Goal: Task Accomplishment & Management: Complete application form

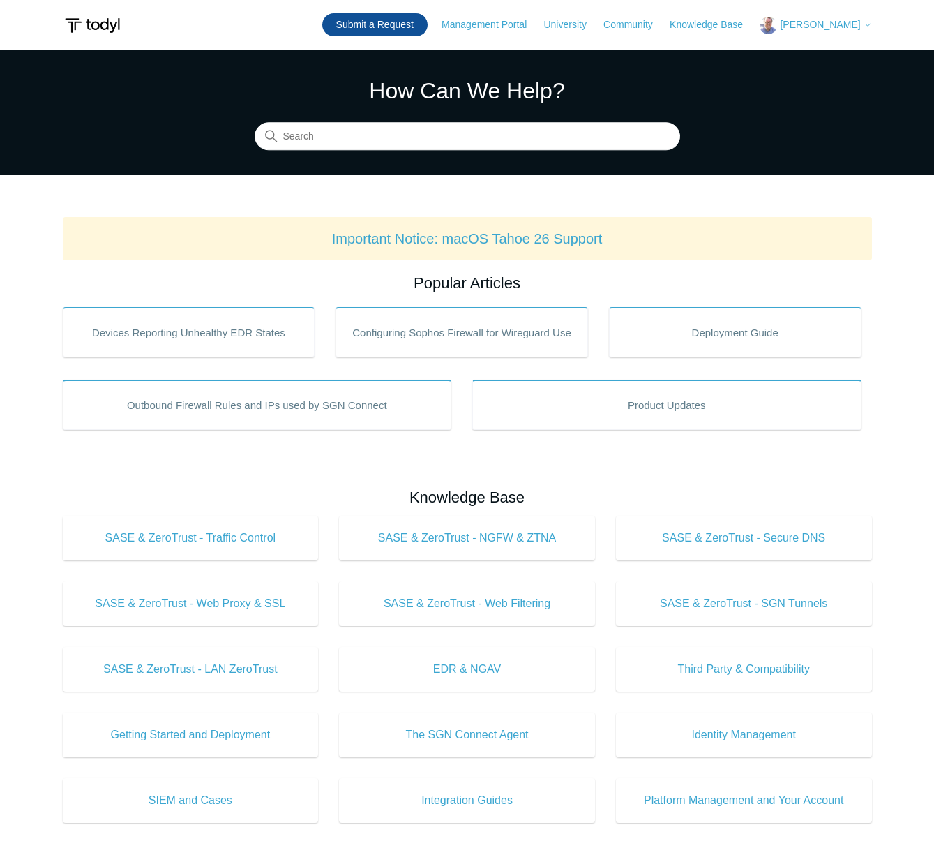
click at [394, 20] on link "Submit a Request" at bounding box center [374, 24] width 105 height 23
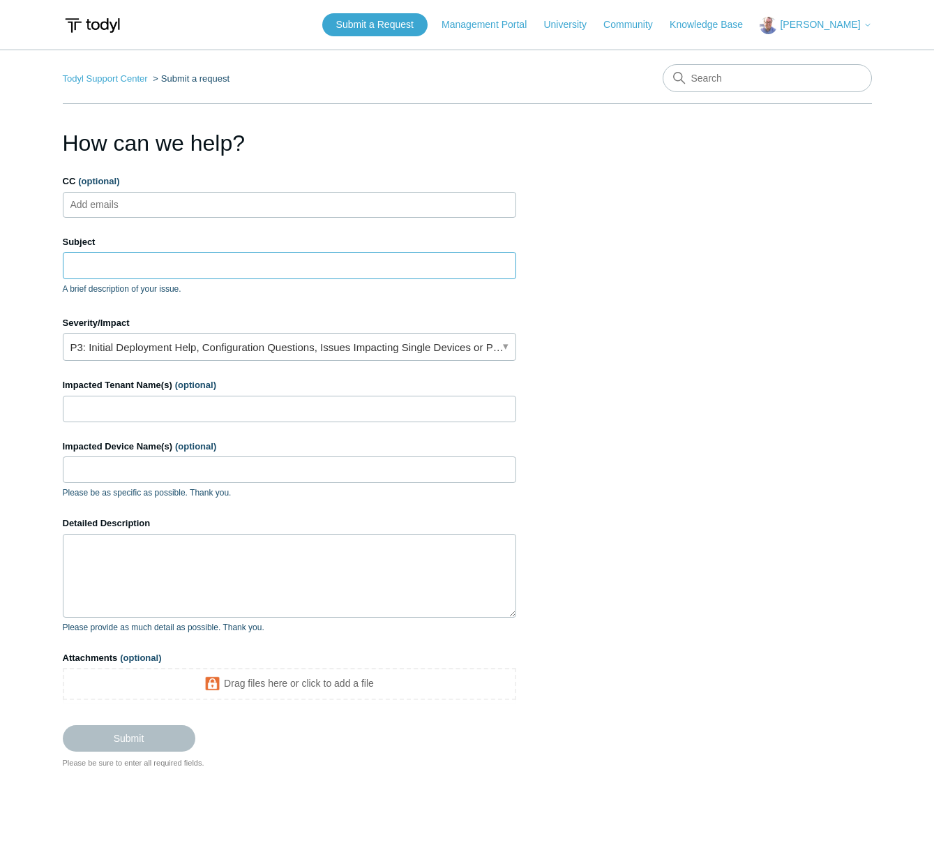
click at [176, 269] on input "Subject" at bounding box center [290, 265] width 454 height 27
type input "bl"
type input "s"
type input "client service fails on sase connection"
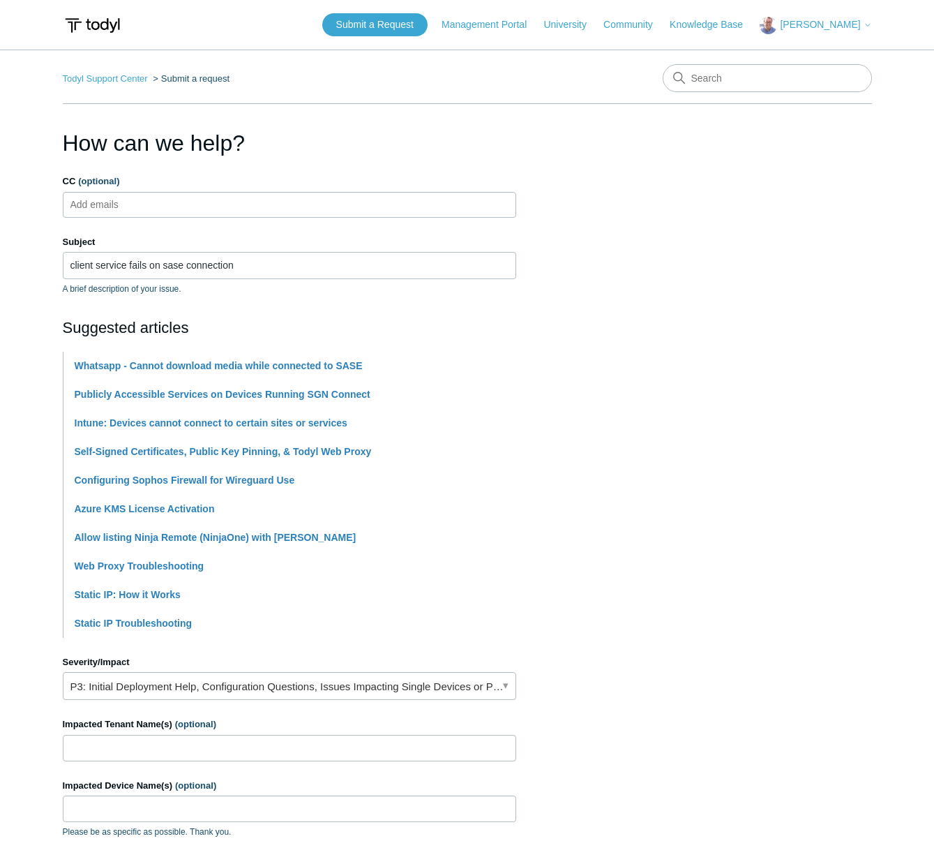
click at [216, 340] on div "Suggested articles Whatsapp - Cannot download media while connected to SASE Pub…" at bounding box center [290, 477] width 454 height 322
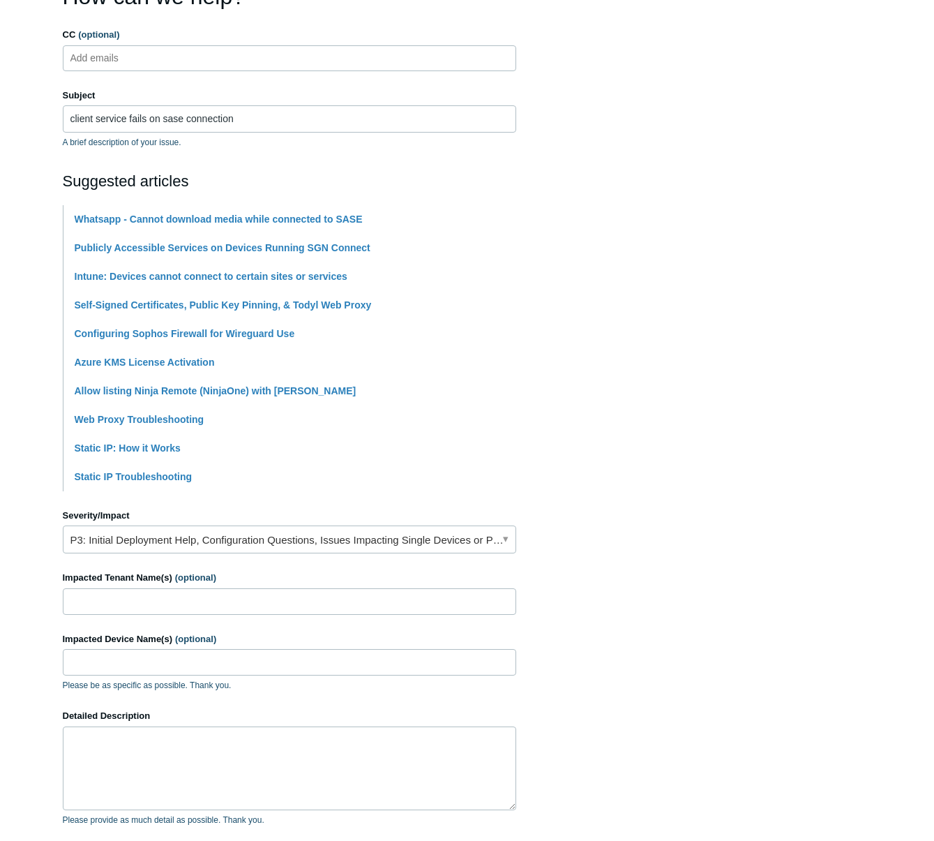
scroll to position [338, 0]
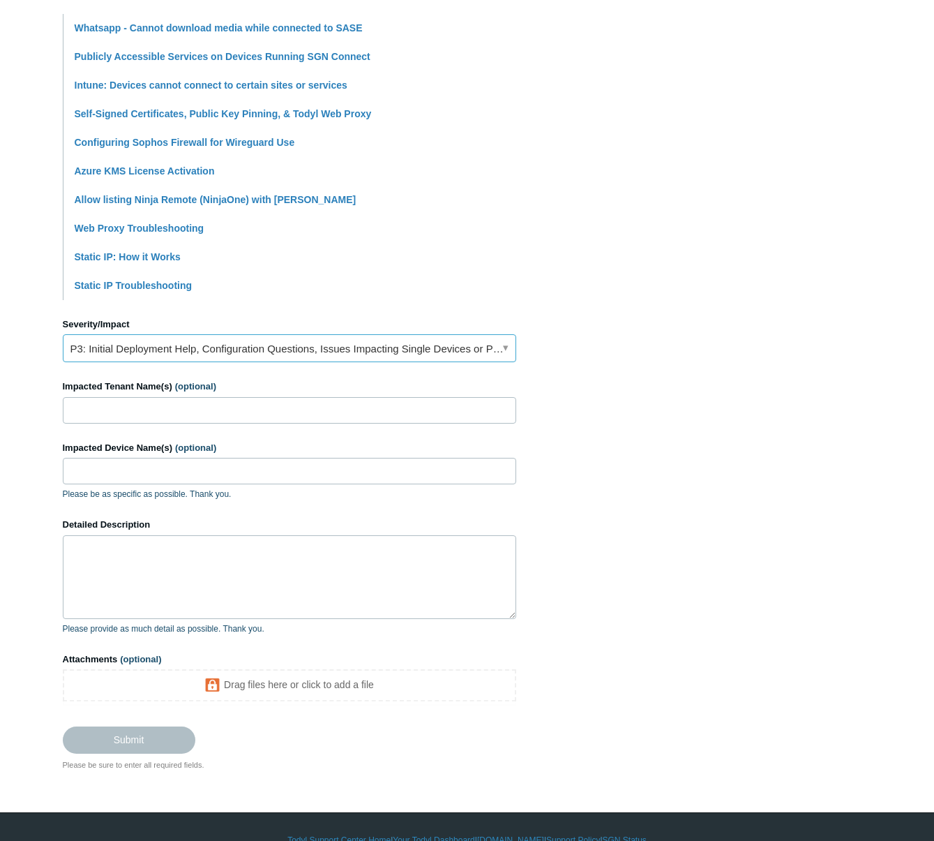
click at [313, 347] on link "P3: Initial Deployment Help, Configuration Questions, Issues Impacting Single D…" at bounding box center [290, 348] width 454 height 28
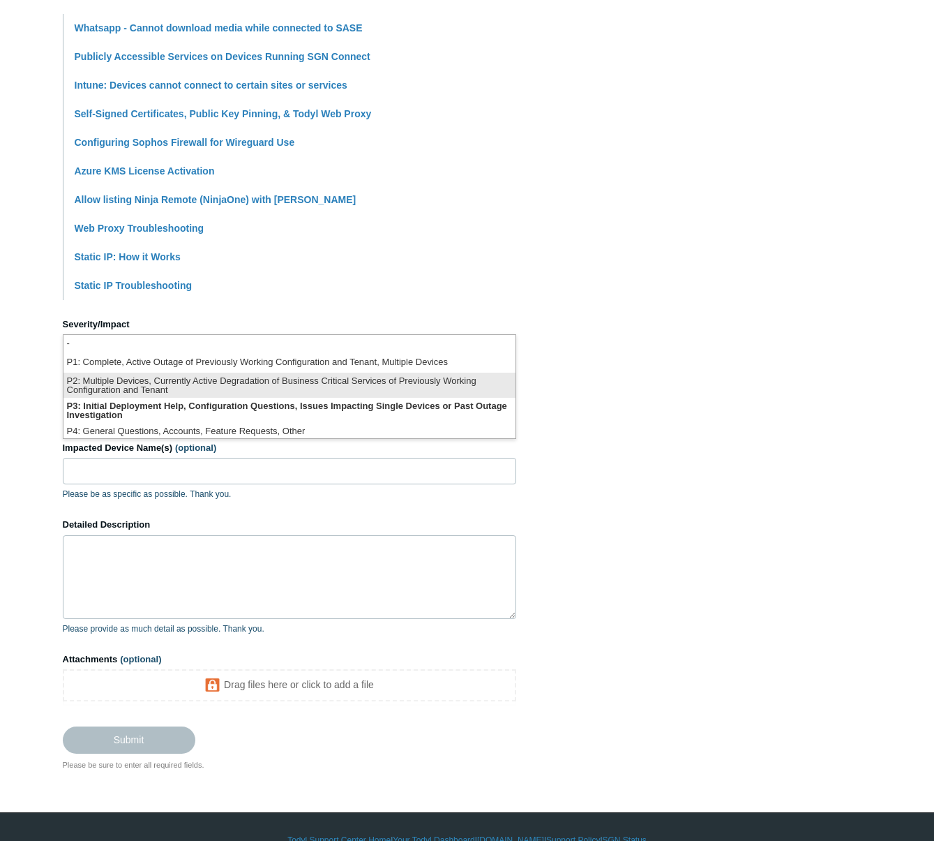
click at [314, 384] on li "P2: Multiple Devices, Currently Active Degradation of Business Critical Service…" at bounding box center [290, 385] width 452 height 25
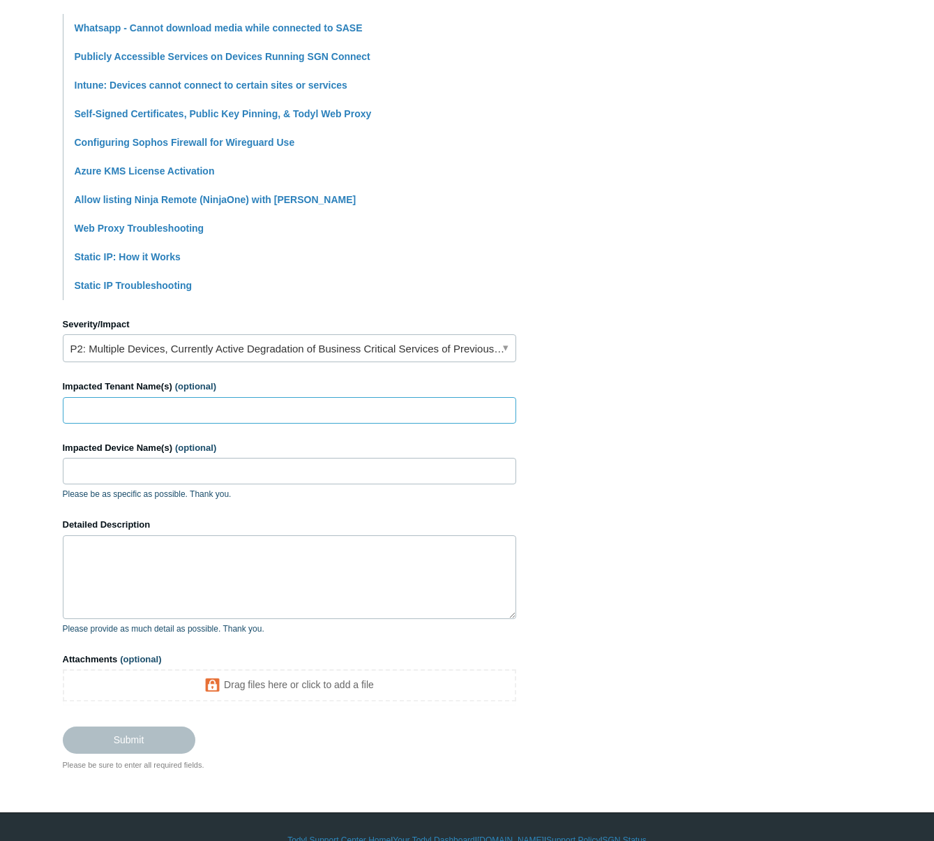
click at [274, 408] on input "Impacted Tenant Name(s) (optional)" at bounding box center [290, 410] width 454 height 27
type input "black ball ferry"
paste textarea "We are experiencing issues with our SASE deployment on a client server and woul…"
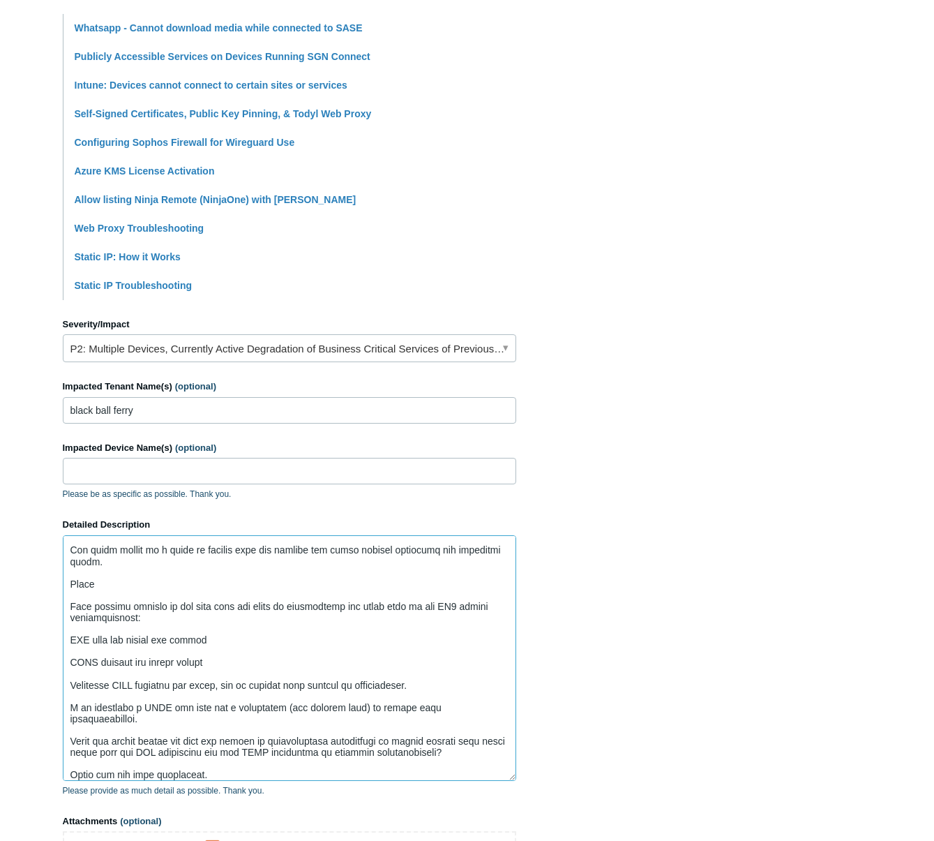
scroll to position [290, 0]
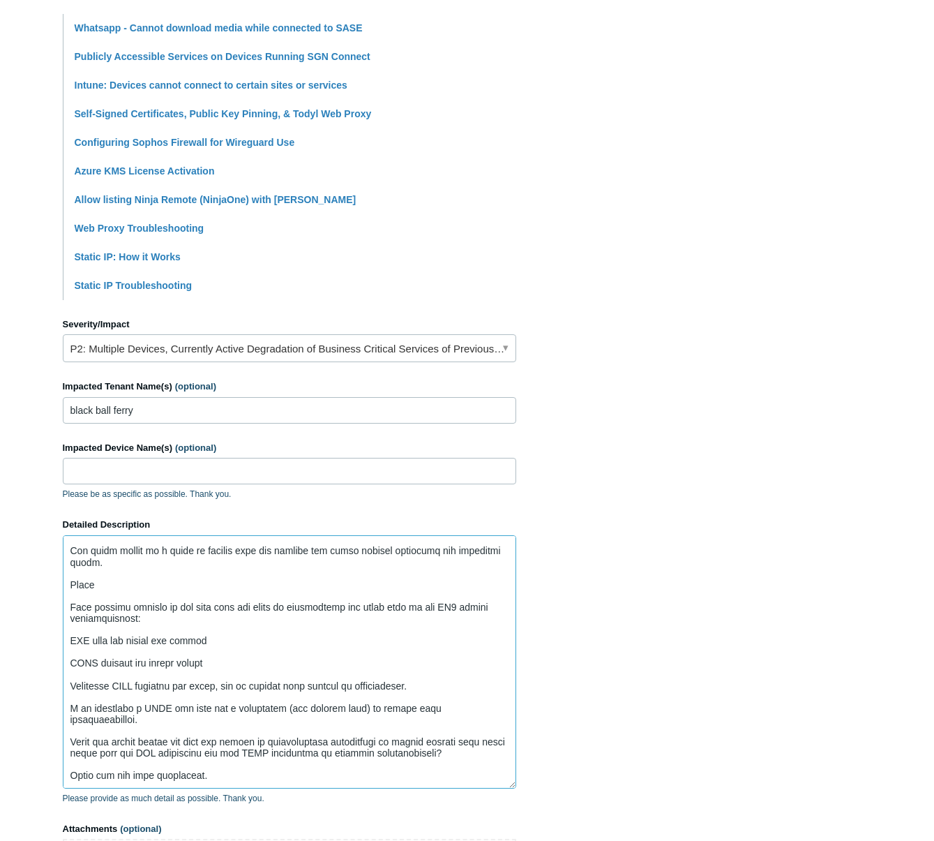
drag, startPoint x: 507, startPoint y: 613, endPoint x: 516, endPoint y: 782, distance: 169.8
click at [516, 782] on textarea "Detailed Description" at bounding box center [290, 661] width 454 height 253
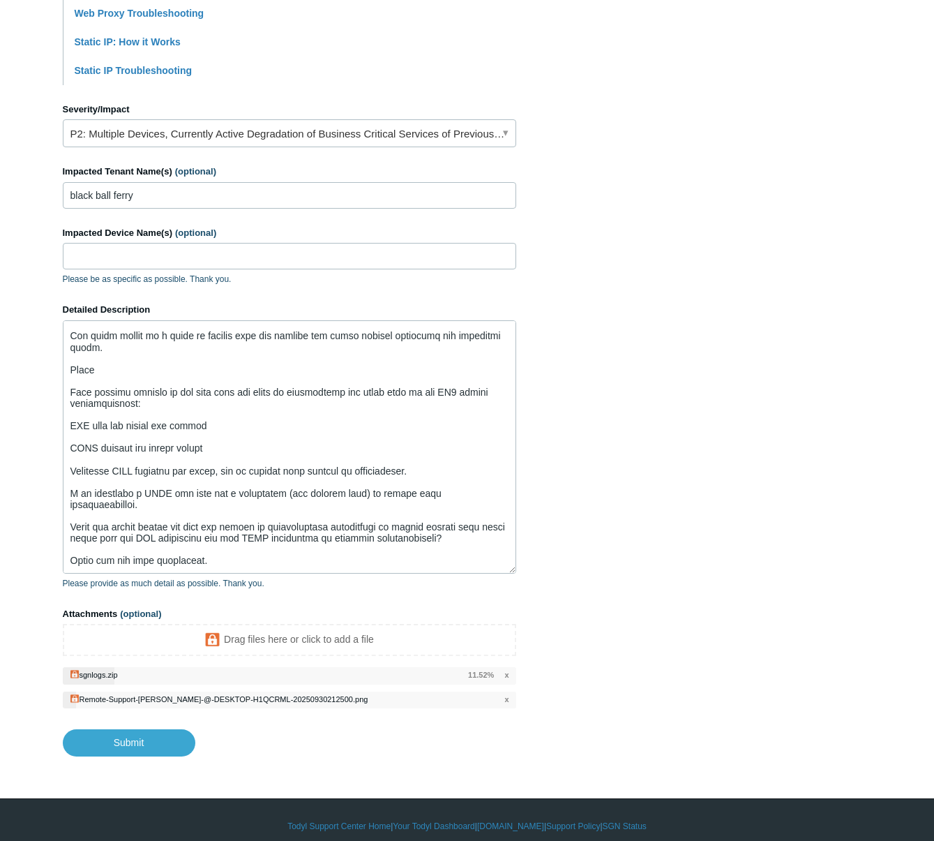
scroll to position [553, 0]
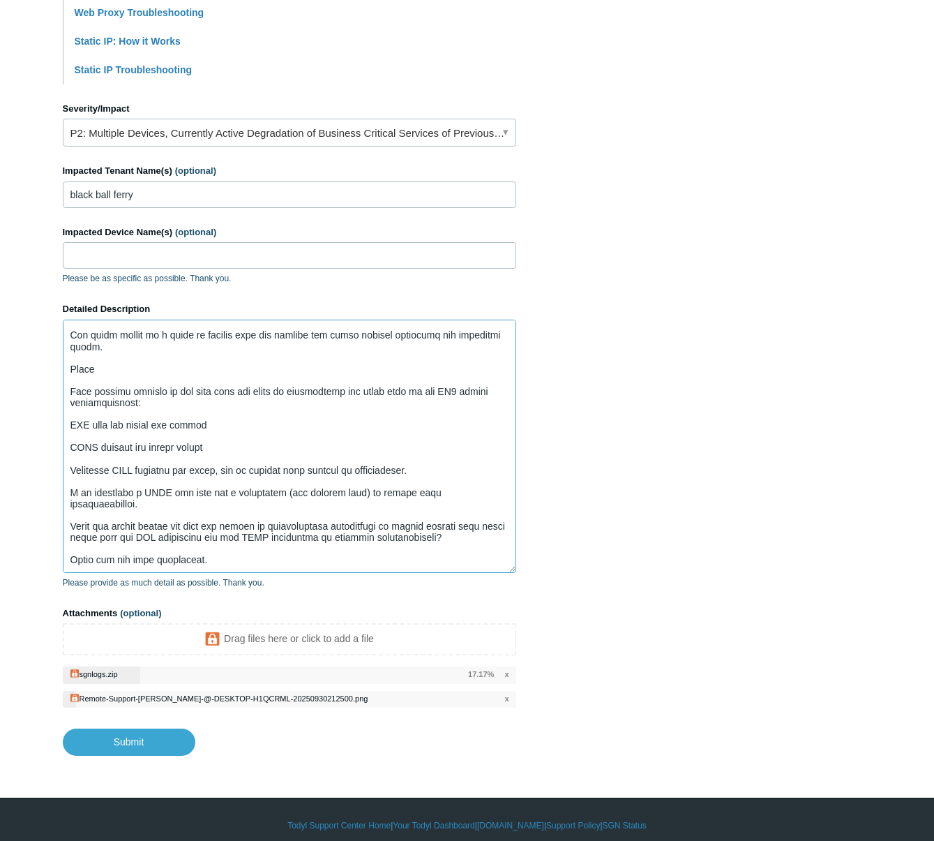
click at [489, 469] on textarea "Detailed Description" at bounding box center [290, 446] width 454 height 253
click at [505, 700] on span "x" at bounding box center [507, 699] width 4 height 12
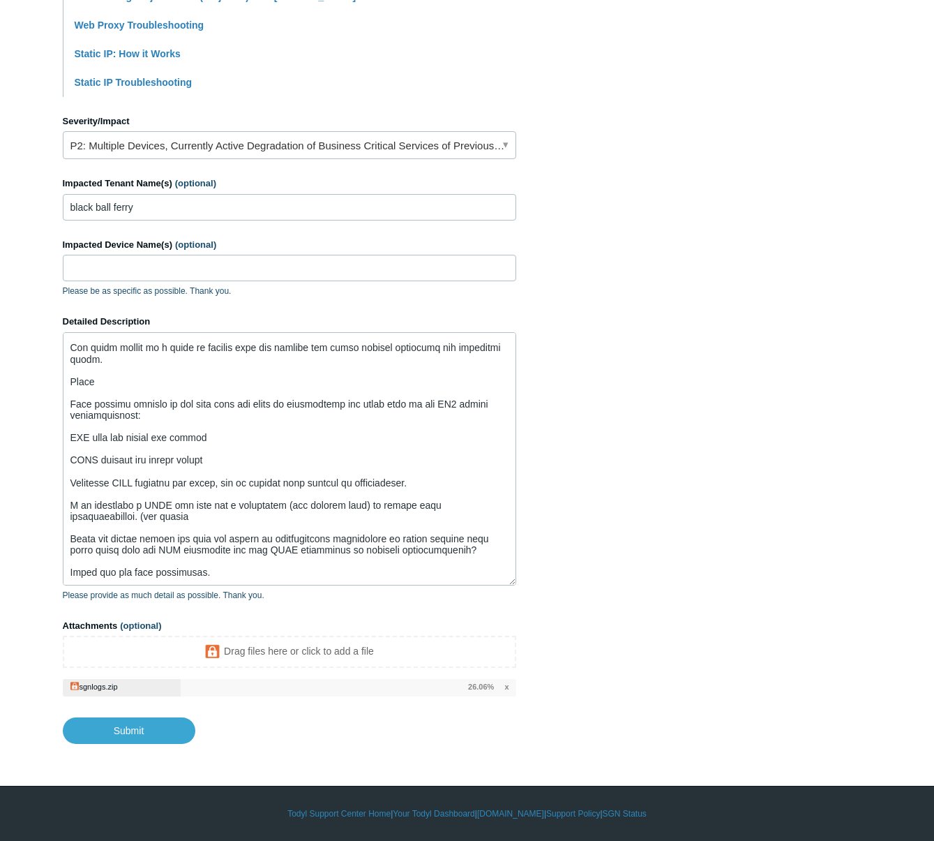
scroll to position [541, 0]
click at [407, 491] on textarea "Detailed Description" at bounding box center [290, 458] width 454 height 253
click at [284, 484] on textarea "Detailed Description" at bounding box center [290, 458] width 454 height 253
click at [281, 483] on textarea "Detailed Description" at bounding box center [290, 458] width 454 height 253
paste textarea "[URL][DOMAIN_NAME]"
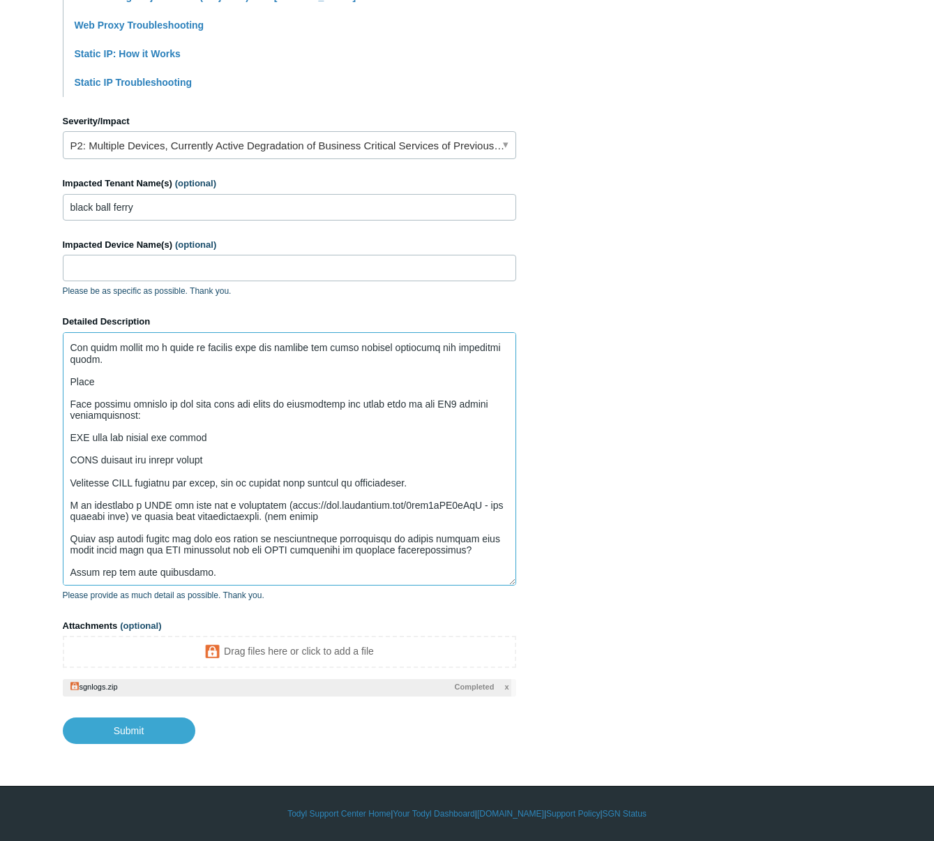
drag, startPoint x: 317, startPoint y: 493, endPoint x: 260, endPoint y: 494, distance: 57.2
click at [260, 494] on textarea "Detailed Description" at bounding box center [290, 458] width 454 height 253
click at [323, 497] on textarea "Detailed Description" at bounding box center [290, 458] width 454 height 253
click at [261, 491] on textarea "Detailed Description" at bounding box center [290, 458] width 454 height 253
click at [274, 544] on textarea "Detailed Description" at bounding box center [290, 458] width 454 height 253
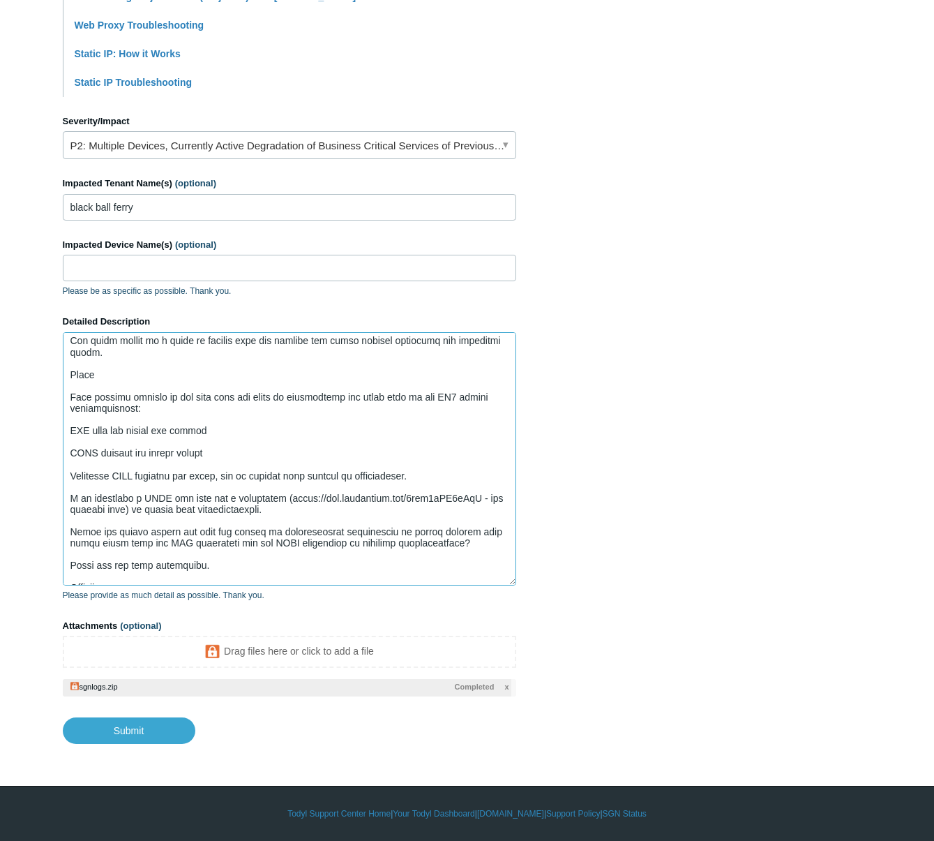
scroll to position [301, 0]
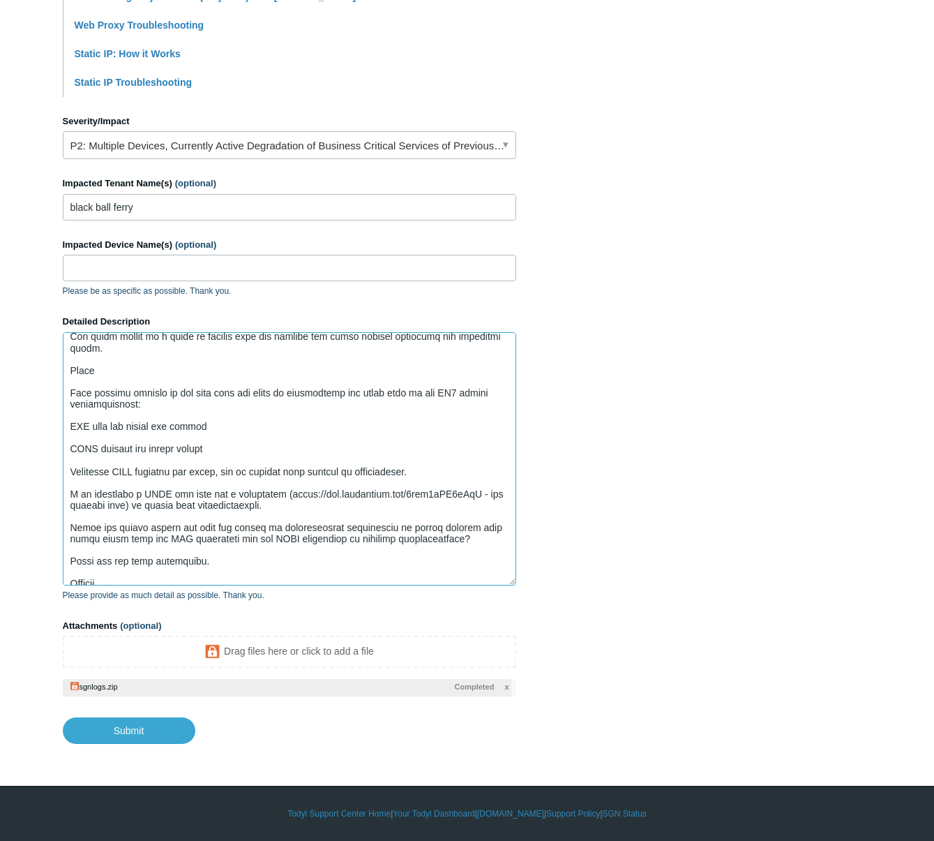
click at [227, 536] on textarea "Detailed Description" at bounding box center [290, 458] width 454 height 253
drag, startPoint x: 227, startPoint y: 536, endPoint x: 246, endPoint y: 588, distance: 55.0
click at [246, 588] on div "Detailed Description Please provide as much detail as possible. Thank you." at bounding box center [290, 458] width 454 height 287
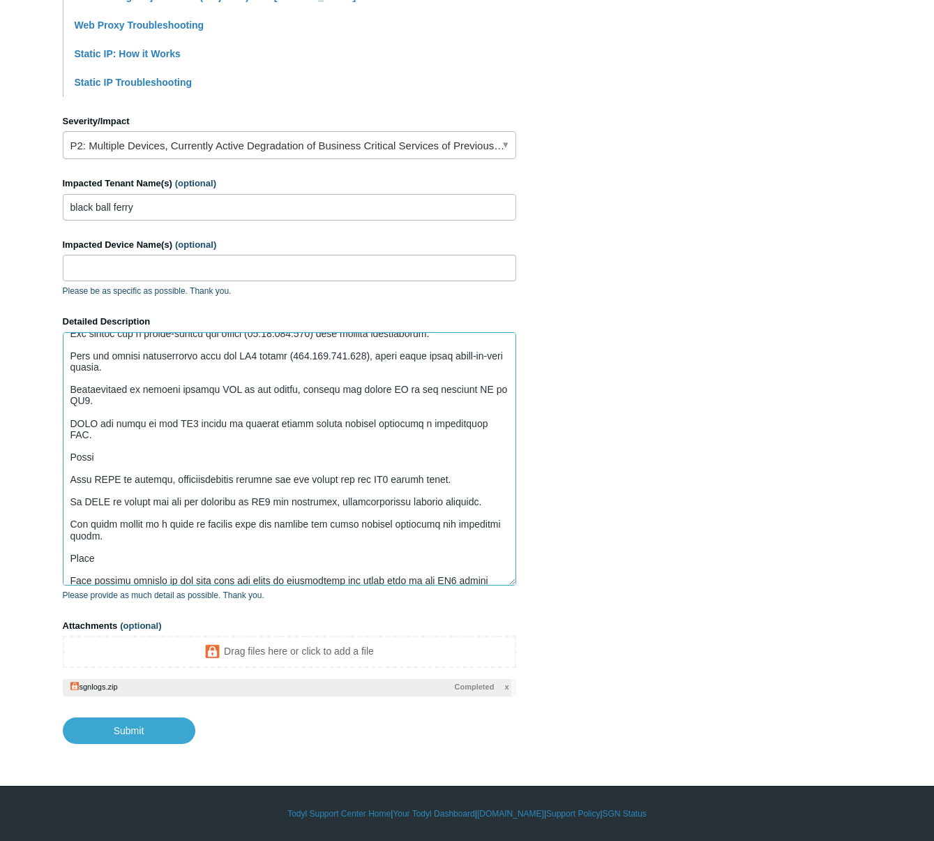
scroll to position [112, 0]
click at [325, 503] on textarea "Detailed Description" at bounding box center [290, 458] width 454 height 253
click at [173, 519] on textarea "Detailed Description" at bounding box center [290, 458] width 454 height 253
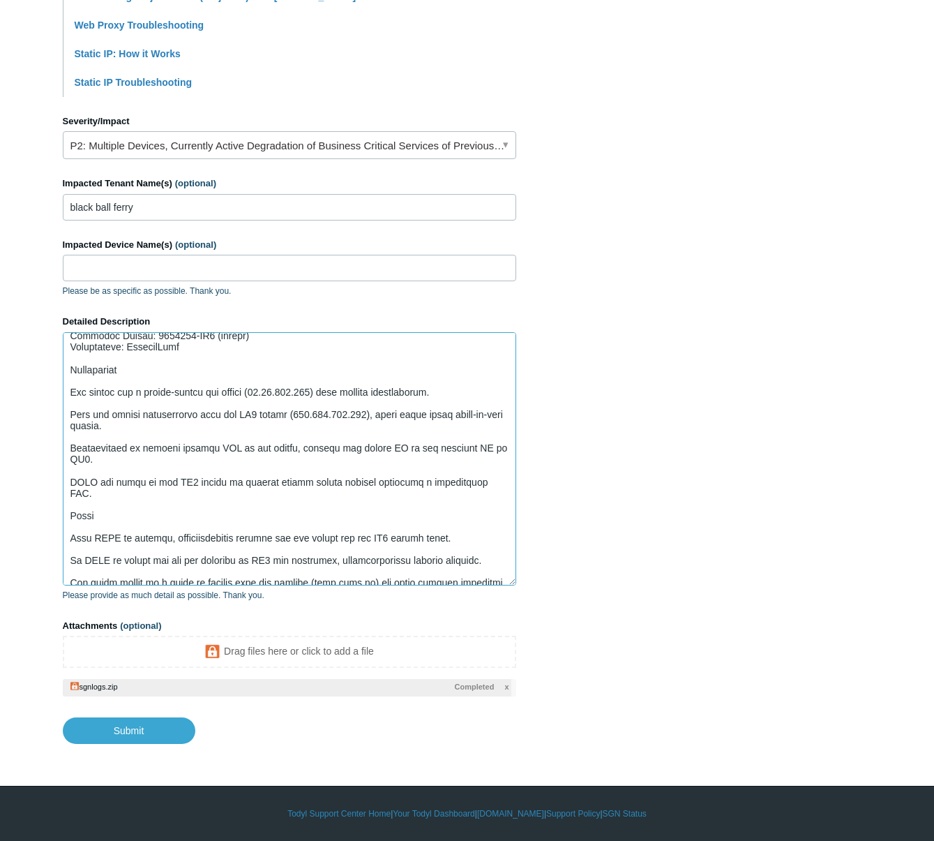
scroll to position [54, 0]
click at [338, 472] on textarea "Detailed Description" at bounding box center [290, 458] width 454 height 253
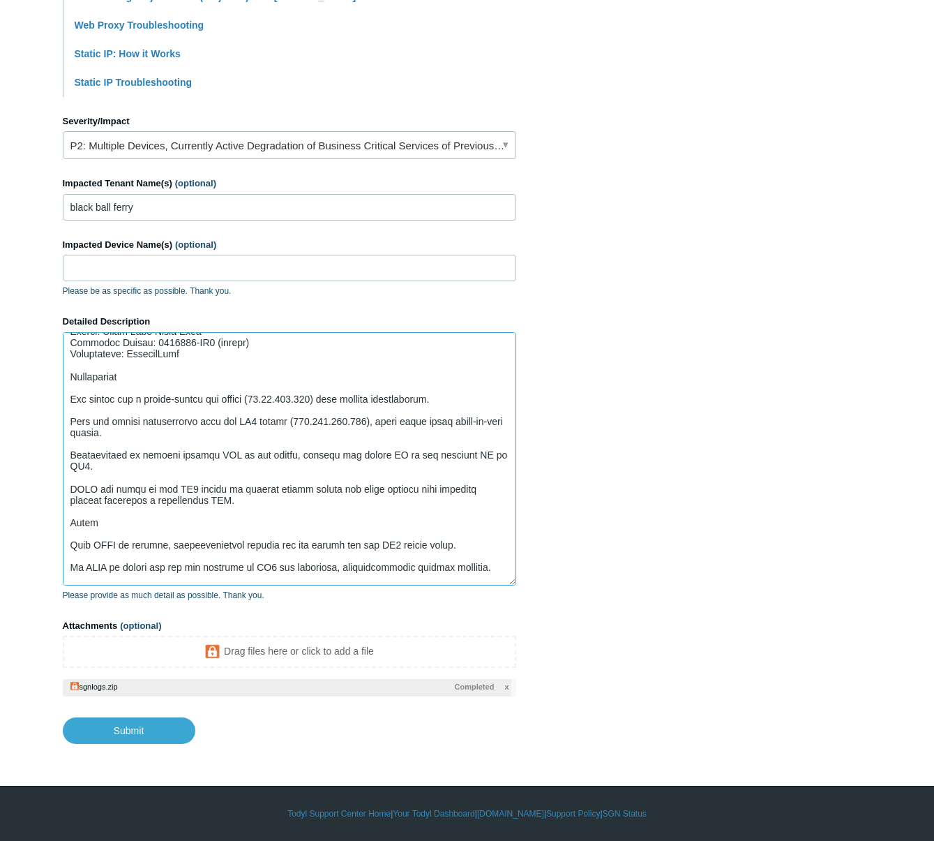
click at [245, 481] on textarea "Detailed Description" at bounding box center [290, 458] width 454 height 253
click at [228, 486] on textarea "Detailed Description" at bounding box center [290, 458] width 454 height 253
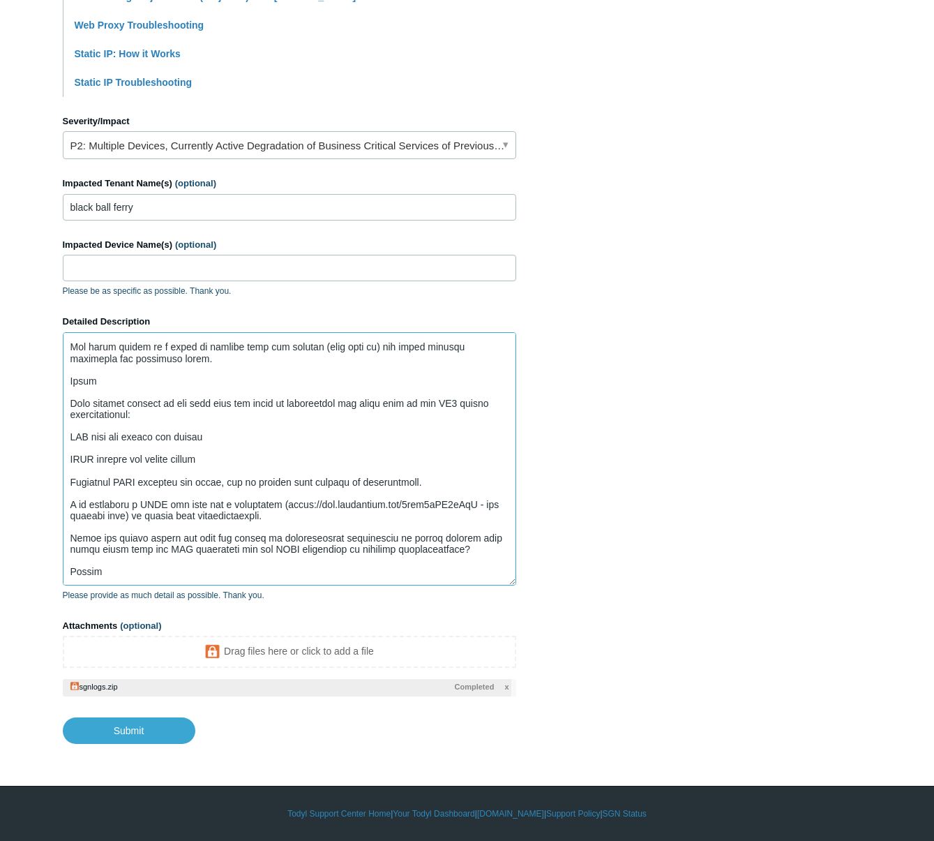
scroll to position [301, 0]
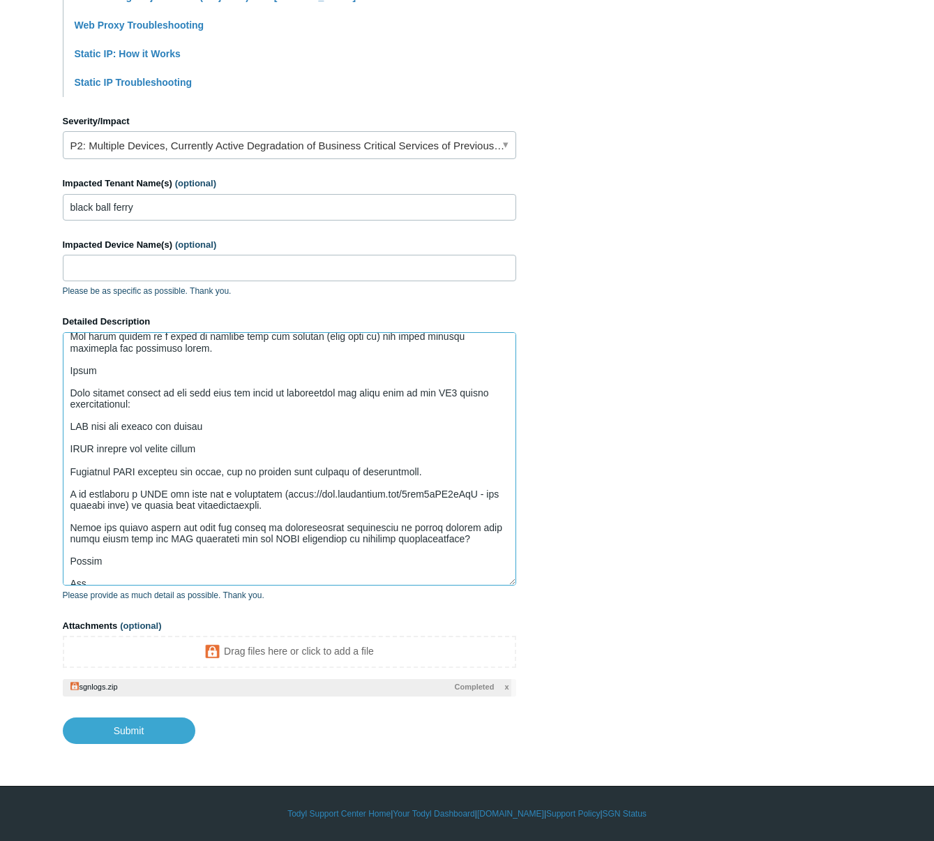
click at [241, 365] on textarea "Detailed Description" at bounding box center [290, 458] width 454 height 253
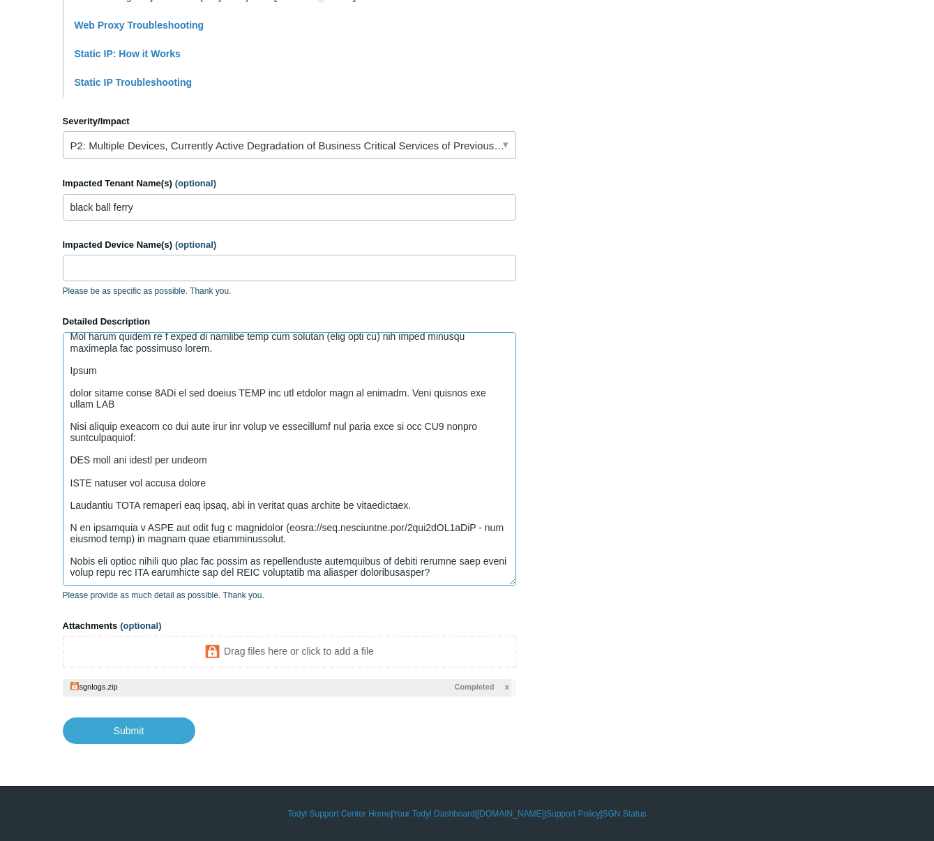
click at [73, 394] on textarea "Detailed Description" at bounding box center [290, 458] width 454 height 253
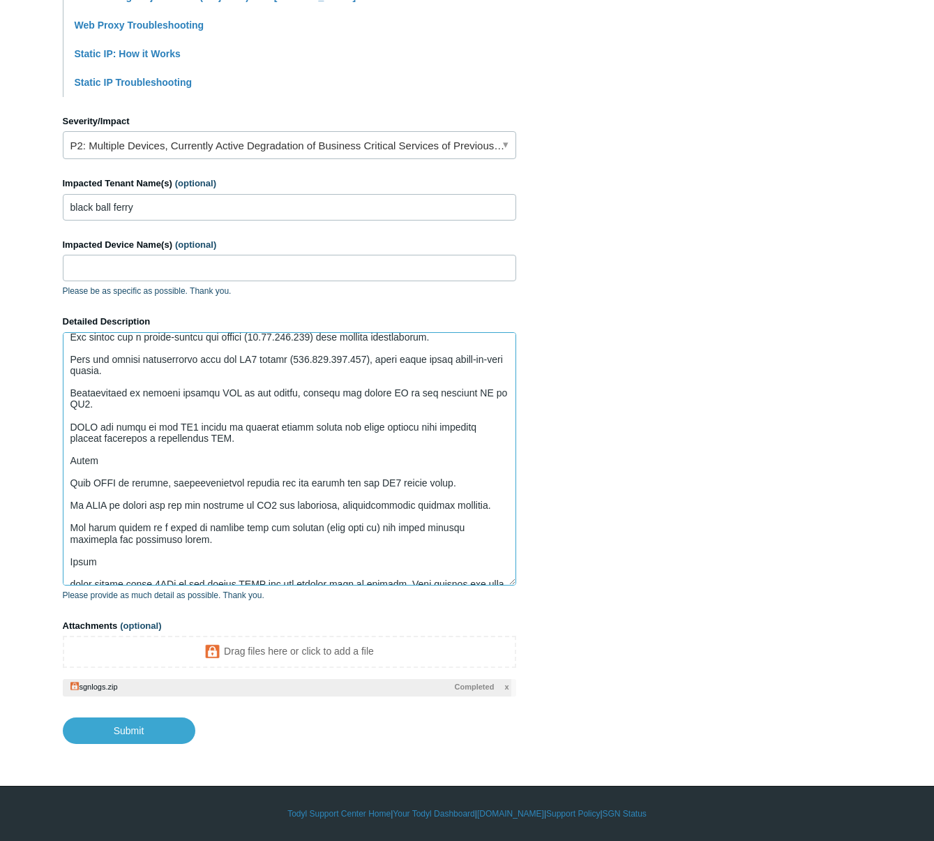
scroll to position [111, 0]
click at [199, 359] on textarea "Detailed Description" at bounding box center [290, 458] width 454 height 253
click at [288, 401] on textarea "Detailed Description" at bounding box center [290, 458] width 454 height 253
click at [126, 393] on textarea "Detailed Description" at bounding box center [290, 458] width 454 height 253
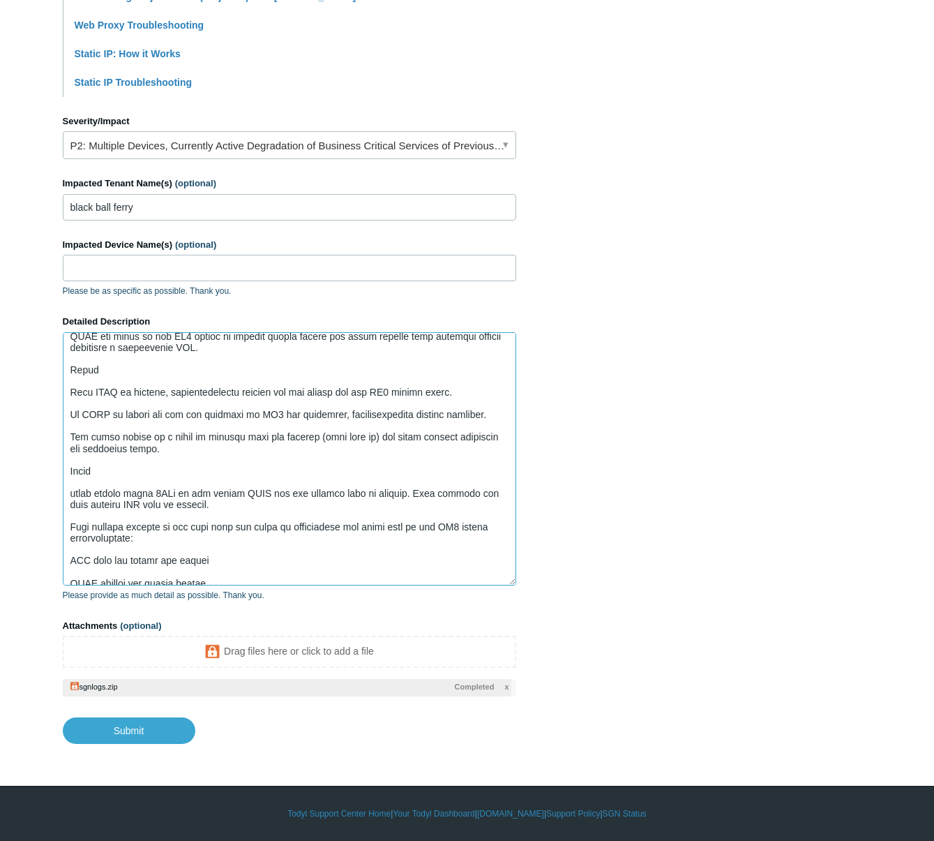
scroll to position [197, 0]
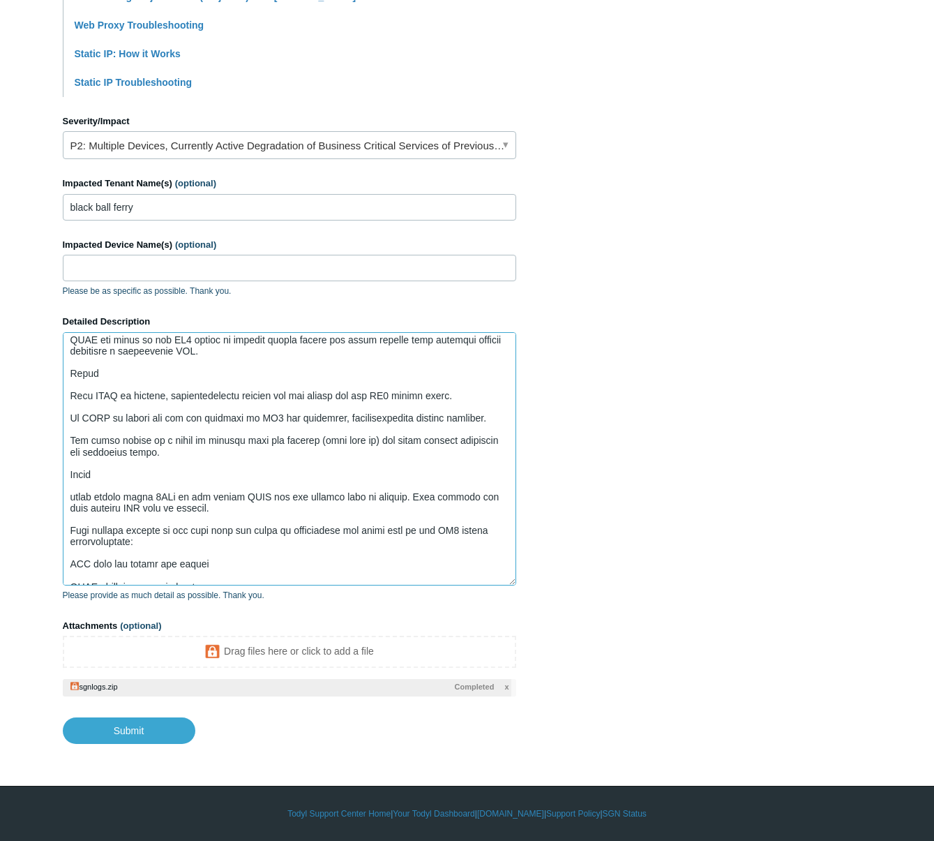
click at [98, 375] on textarea "Detailed Description" at bounding box center [290, 458] width 454 height 253
click at [82, 378] on textarea "Detailed Description" at bounding box center [290, 458] width 454 height 253
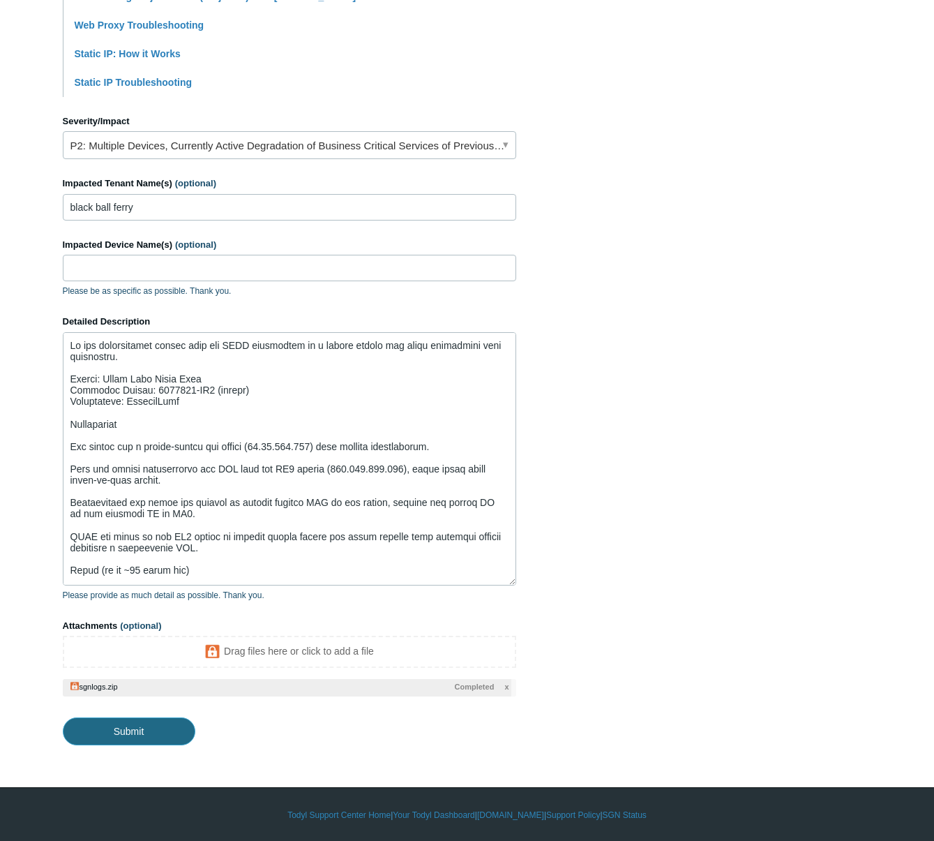
click at [129, 735] on input "Submit" at bounding box center [129, 731] width 133 height 28
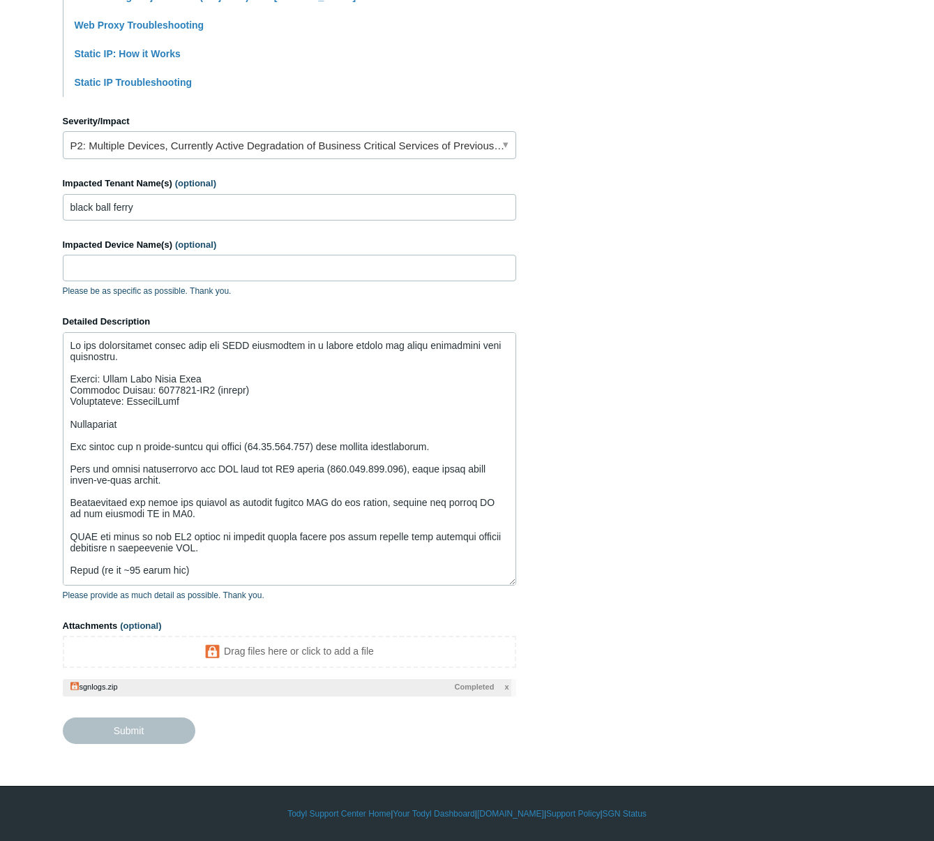
type textarea "We are experiencing issues with our SASE deployment on a client server and woul…"
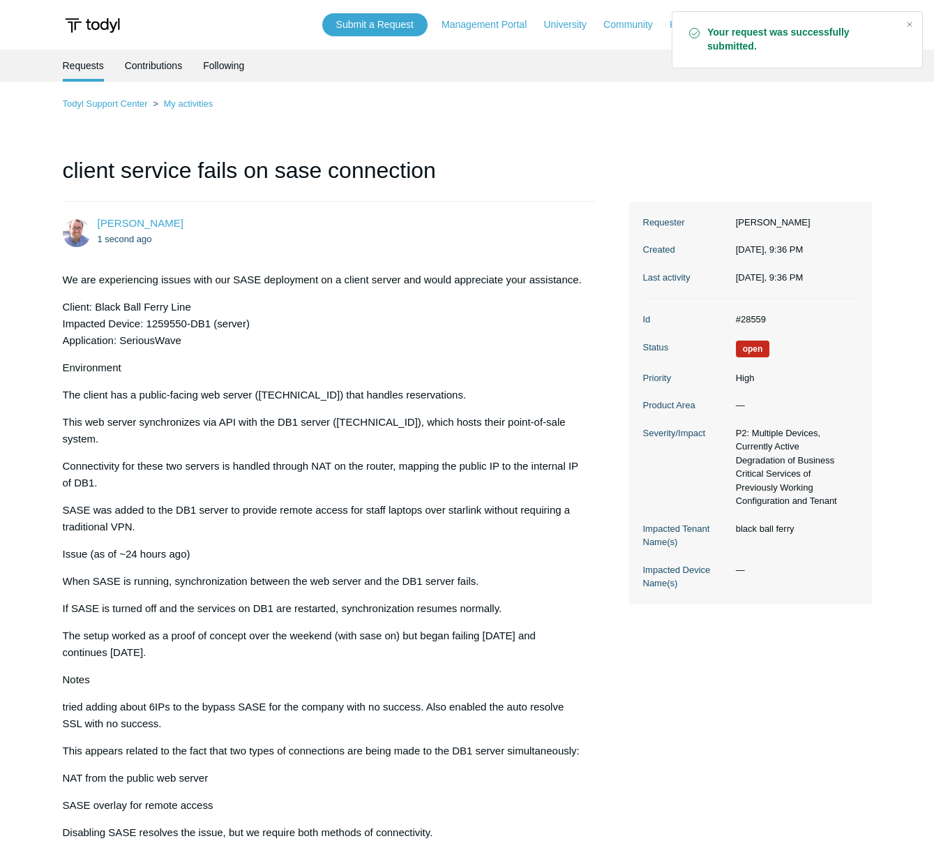
scroll to position [442, 0]
